Goal: Transaction & Acquisition: Purchase product/service

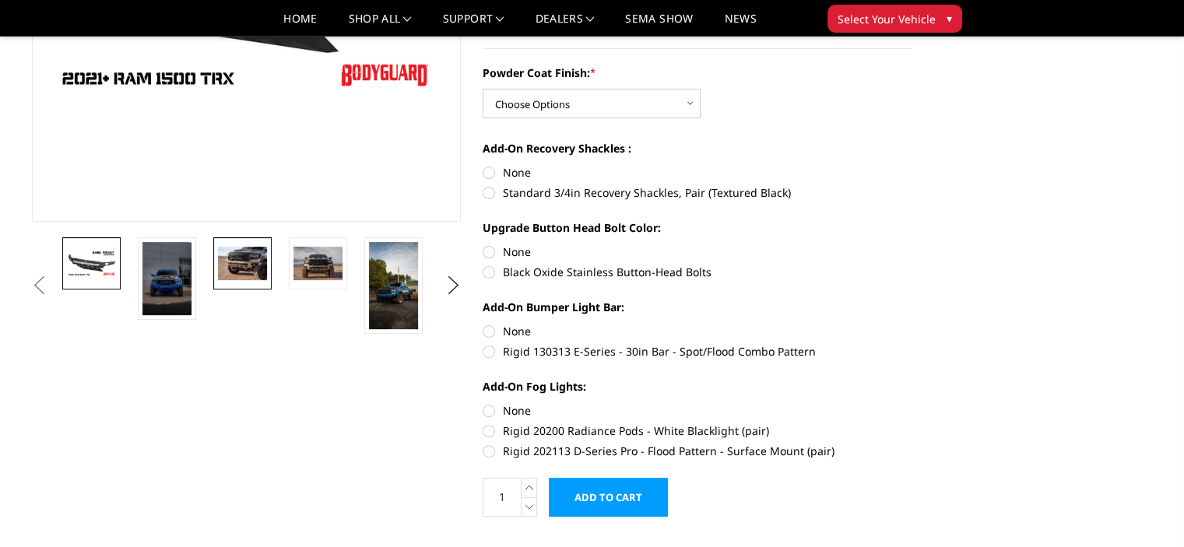
click at [230, 261] on img at bounding box center [242, 263] width 49 height 33
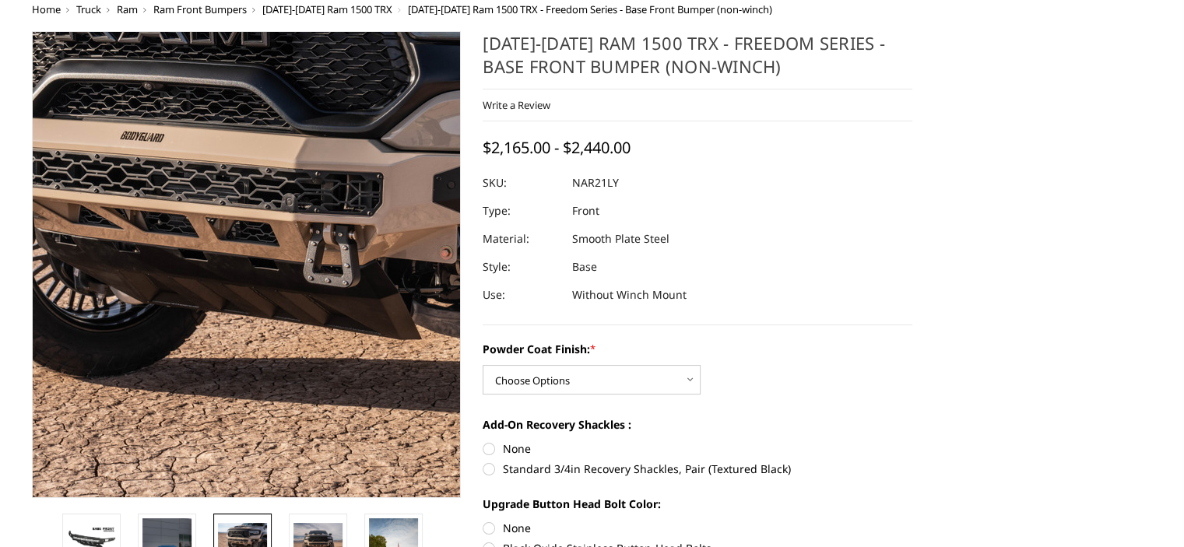
scroll to position [23, 0]
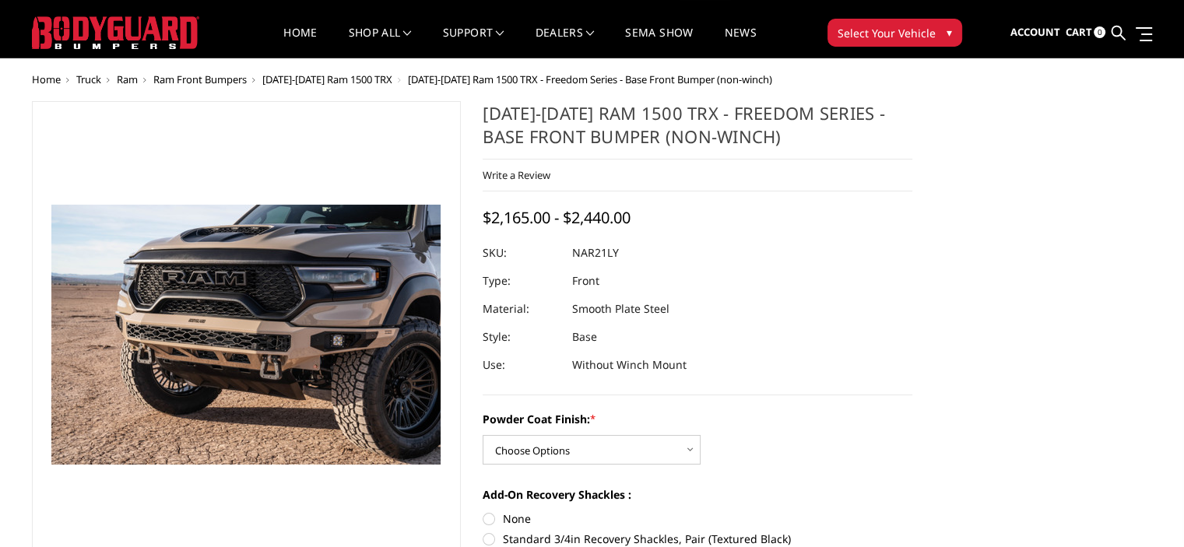
click at [900, 392] on div "[DATE]-[DATE] Ram 1500 TRX - Freedom Series - Base Front Bumper (non-winch) Wri…" at bounding box center [697, 248] width 430 height 294
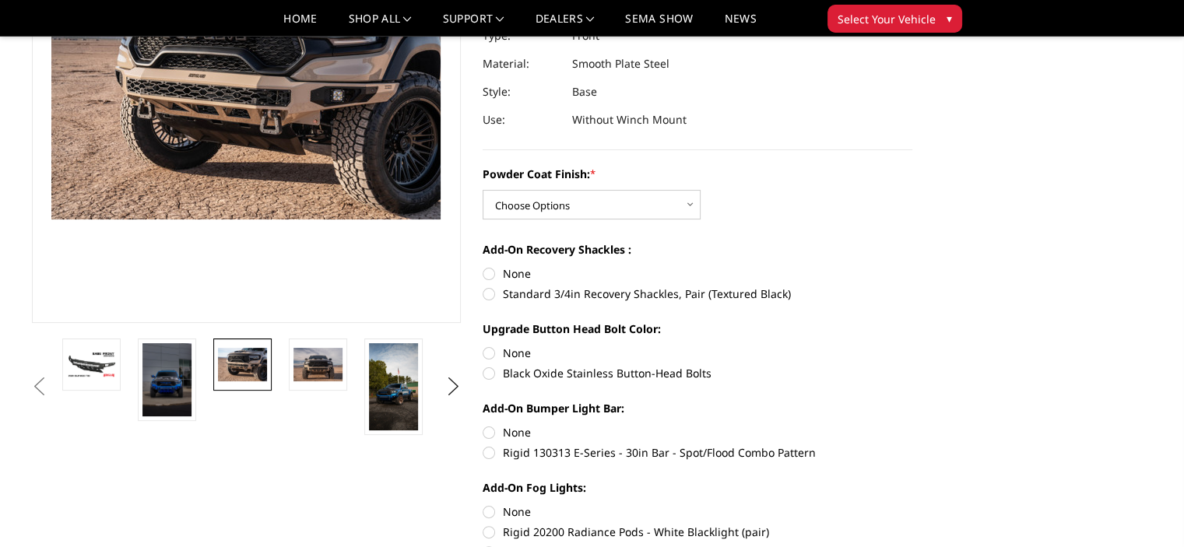
scroll to position [272, 0]
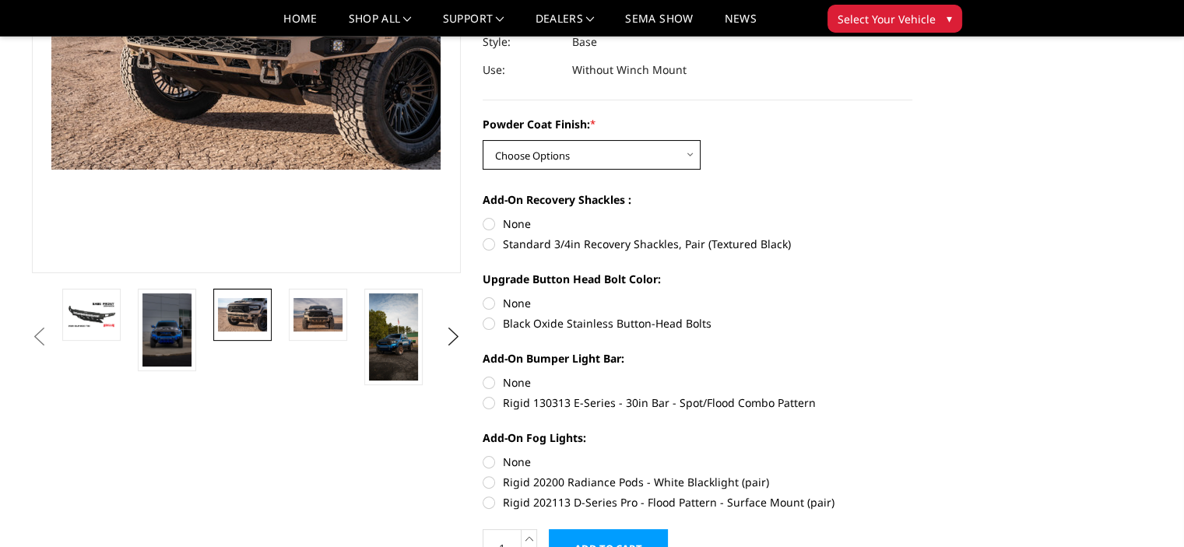
click at [683, 153] on select "Choose Options Bare Metal Textured Black Powder Coat" at bounding box center [591, 155] width 218 height 30
select select "3141"
click at [482, 140] on select "Choose Options Bare Metal Textured Black Powder Coat" at bounding box center [591, 155] width 218 height 30
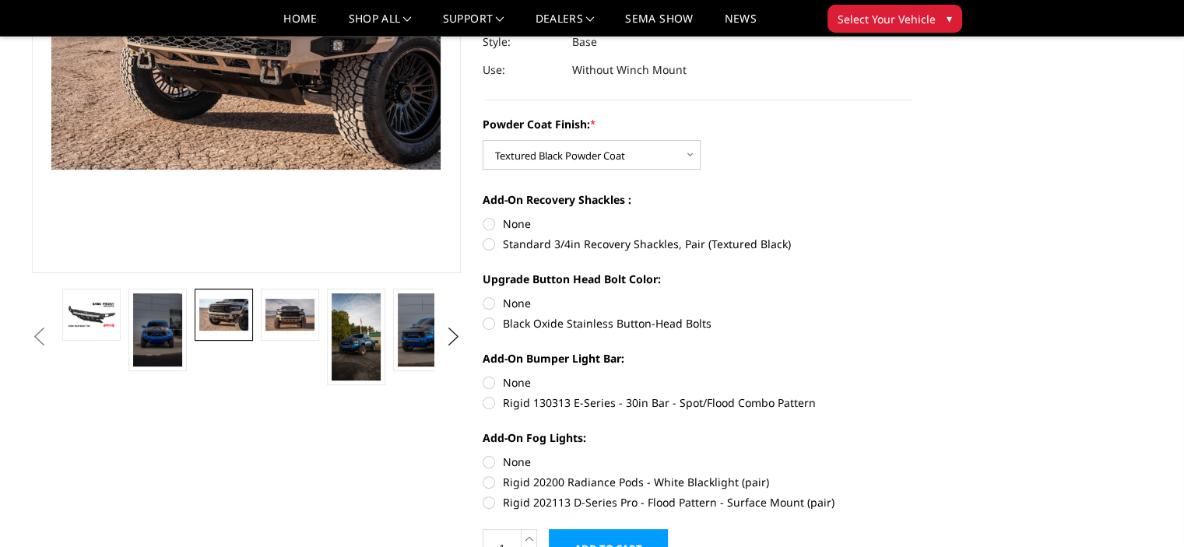
click at [664, 237] on label "Standard 3/4in Recovery Shackles, Pair (Textured Black)" at bounding box center [697, 244] width 430 height 16
click at [912, 216] on input "Standard 3/4in Recovery Shackles, Pair (Textured Black)" at bounding box center [912, 216] width 1 height 1
radio input "true"
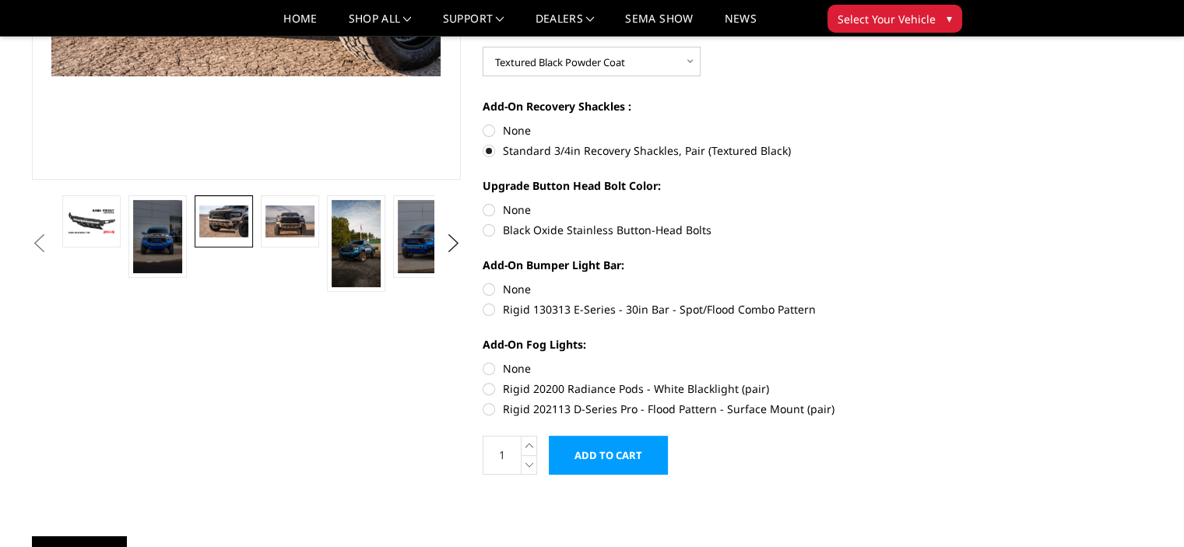
scroll to position [397, 0]
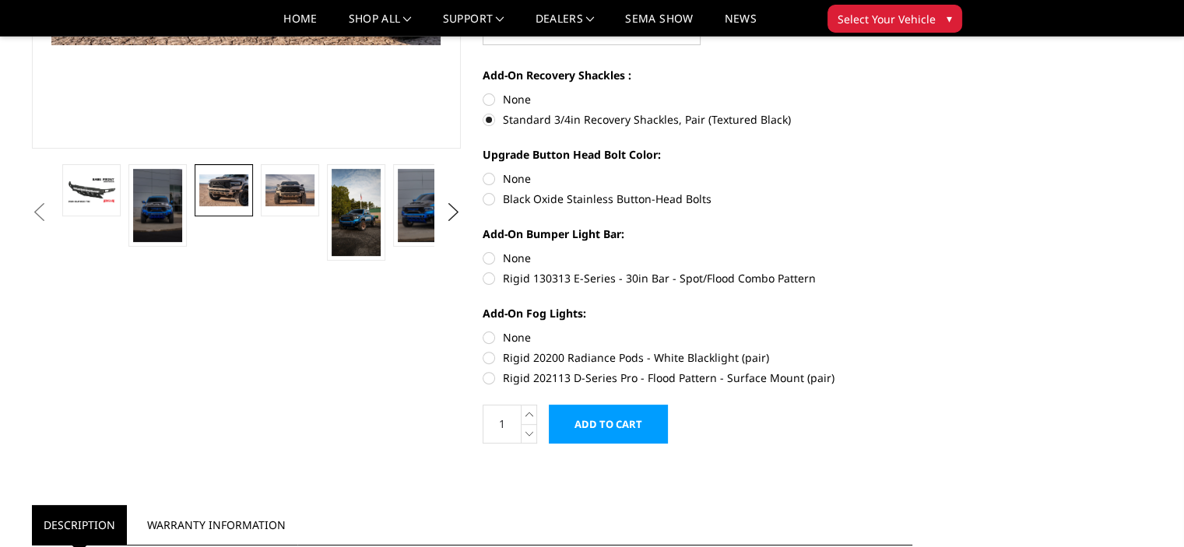
click at [487, 281] on label "Rigid 130313 E-Series - 30in Bar - Spot/Flood Combo Pattern" at bounding box center [697, 278] width 430 height 16
click at [912, 251] on input "Rigid 130313 E-Series - 30in Bar - Spot/Flood Combo Pattern" at bounding box center [912, 250] width 1 height 1
radio input "true"
click at [488, 382] on label "Rigid 202113 D-Series Pro - Flood Pattern - Surface Mount (pair)" at bounding box center [697, 378] width 430 height 16
click at [912, 350] on input "Rigid 202113 D-Series Pro - Flood Pattern - Surface Mount (pair)" at bounding box center [912, 349] width 1 height 1
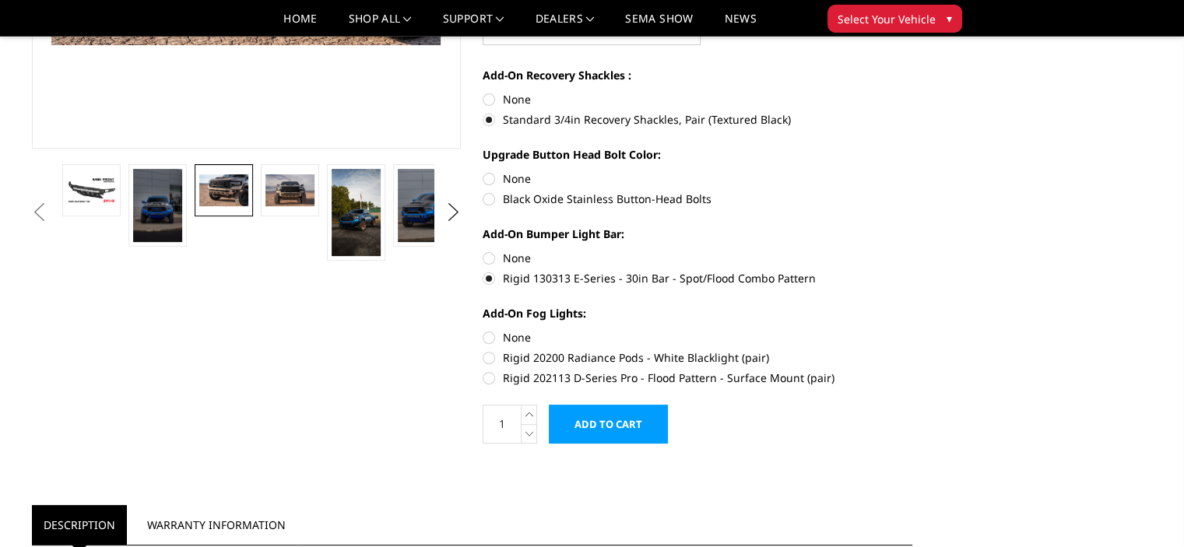
radio input "true"
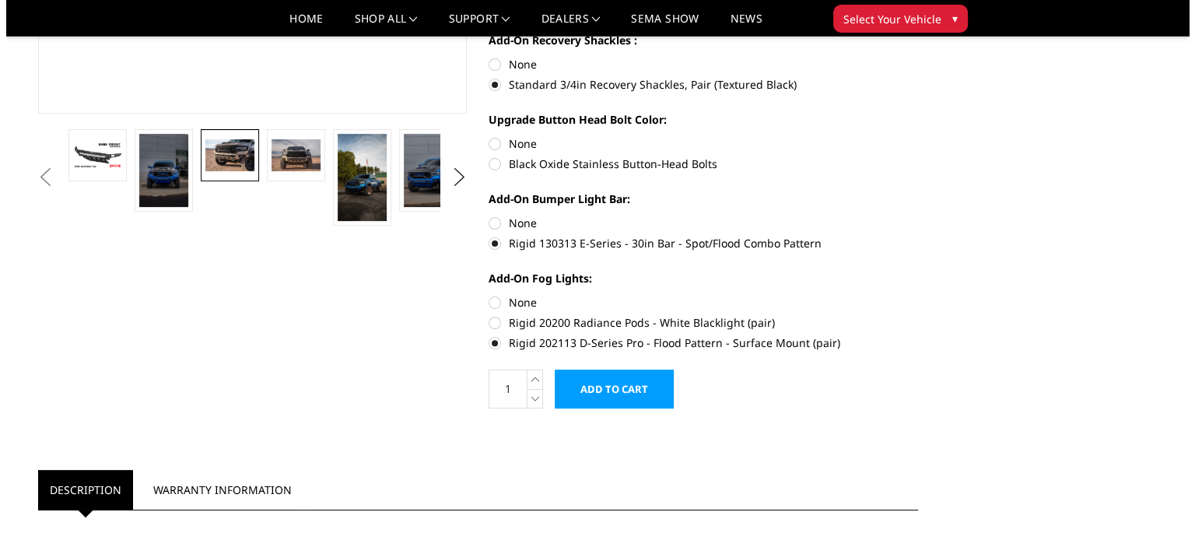
scroll to position [436, 0]
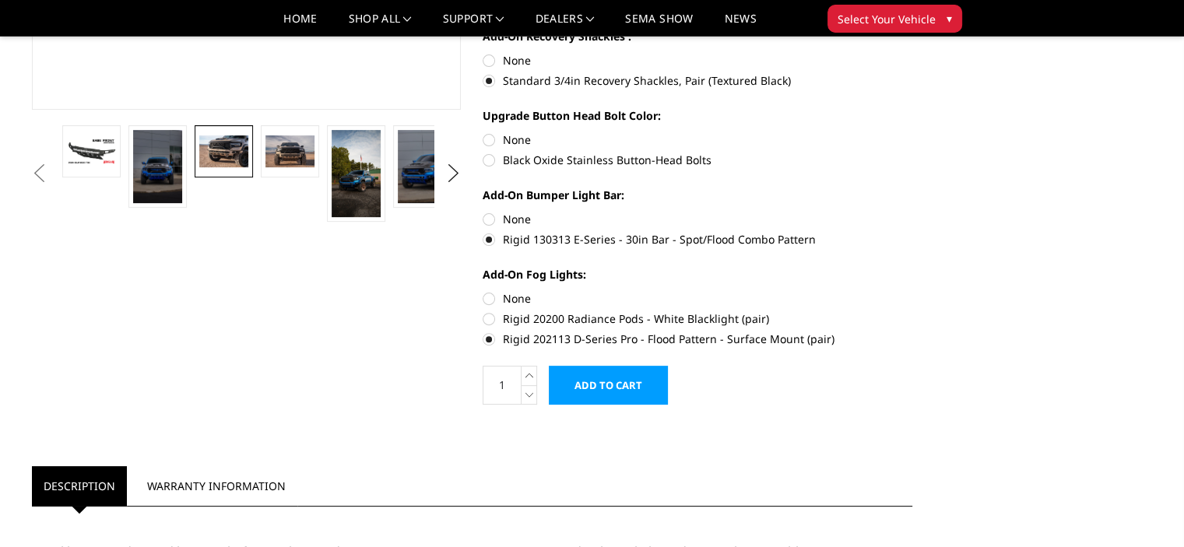
click at [605, 381] on input "Add to Cart" at bounding box center [608, 385] width 119 height 39
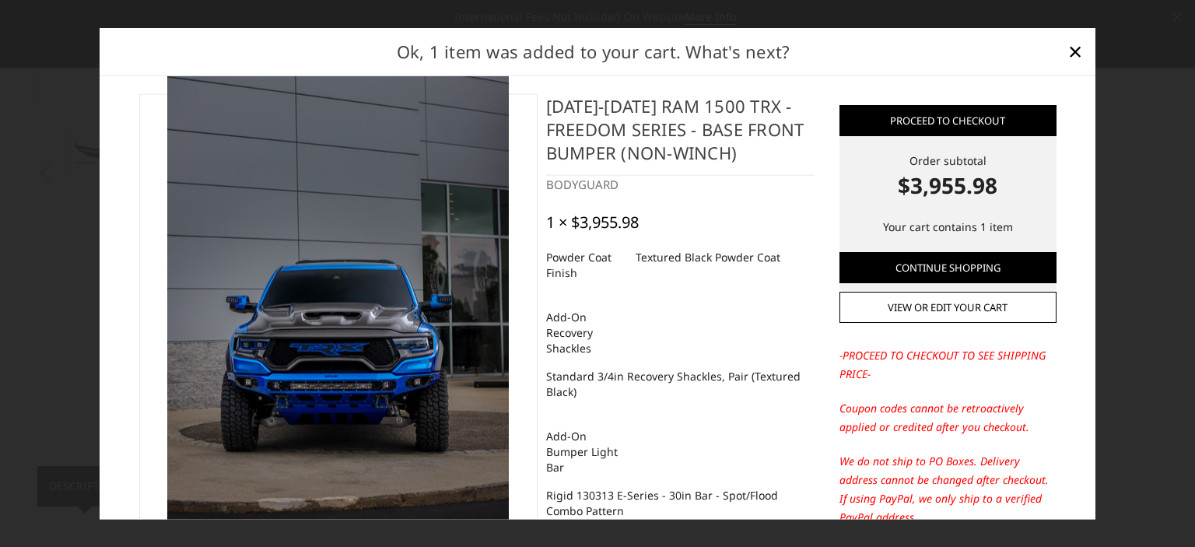
scroll to position [0, 0]
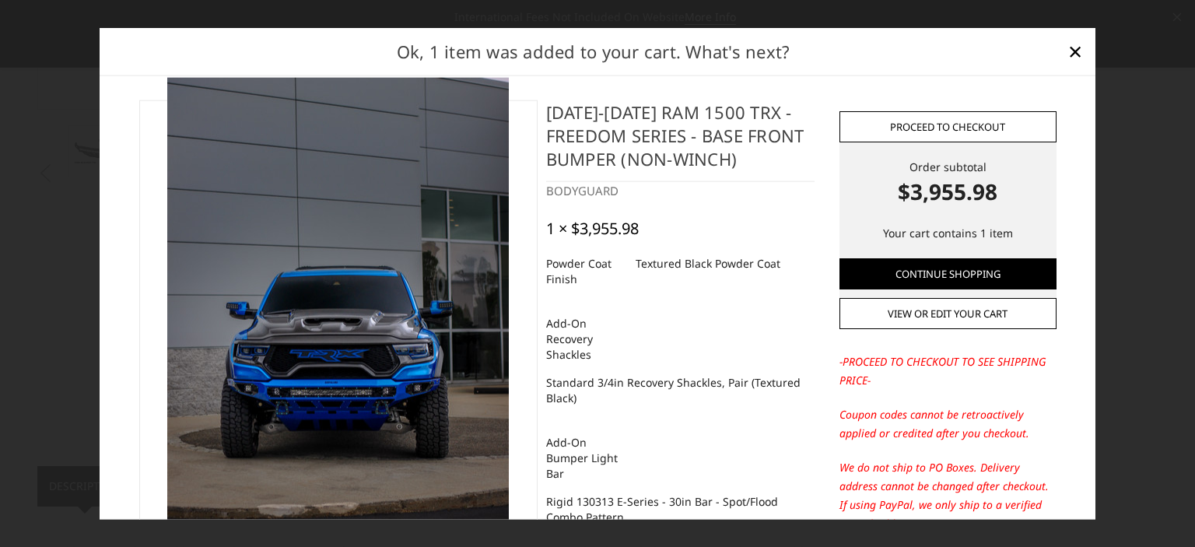
click at [978, 121] on link "Proceed to checkout" at bounding box center [948, 126] width 217 height 31
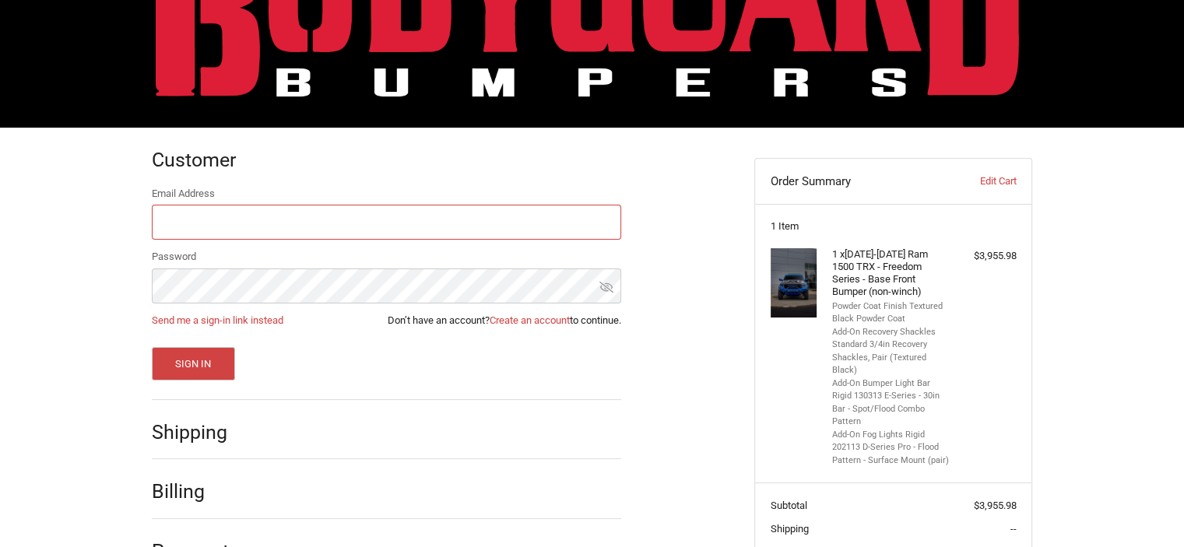
scroll to position [124, 0]
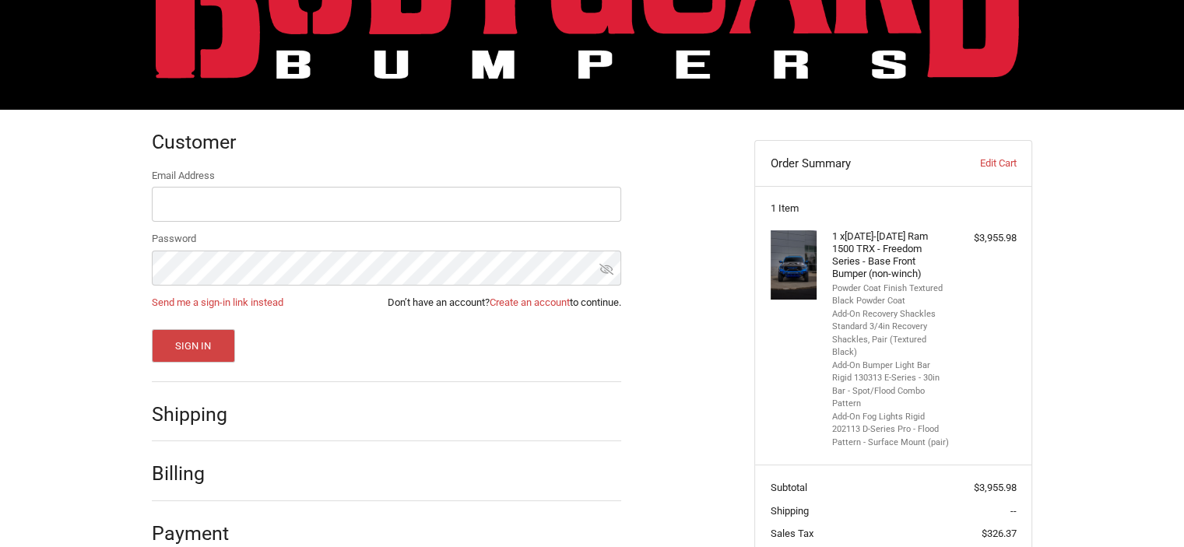
click at [95, 256] on div "Customer Returning Customer Email Address Password Send me a sign-in link inste…" at bounding box center [592, 389] width 1184 height 559
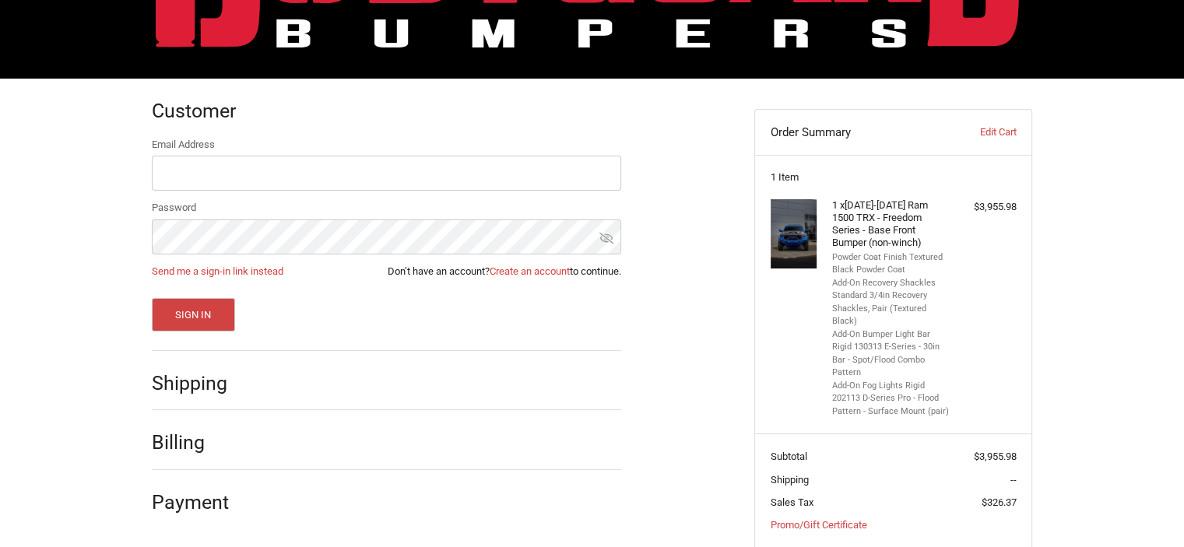
scroll to position [219, 0]
